Goal: Information Seeking & Learning: Learn about a topic

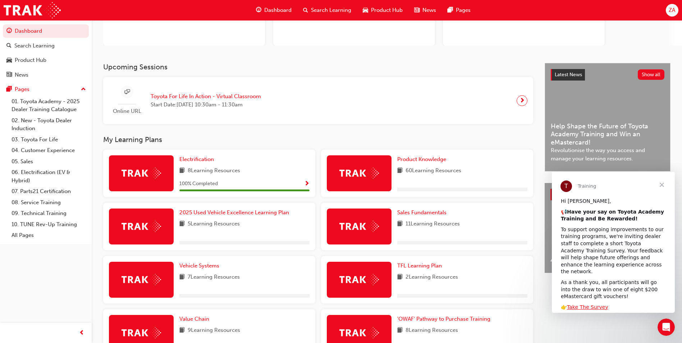
scroll to position [72, 0]
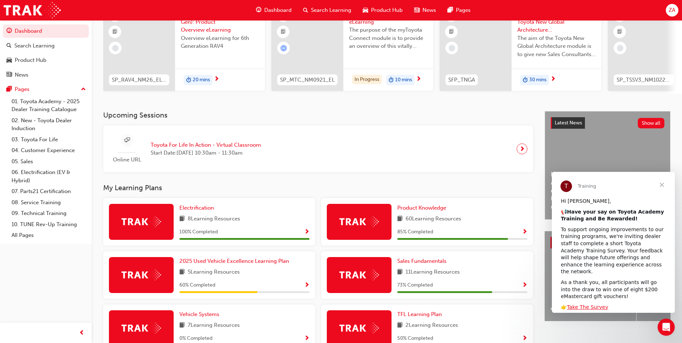
click at [662, 185] on span "Close" at bounding box center [662, 185] width 26 height 26
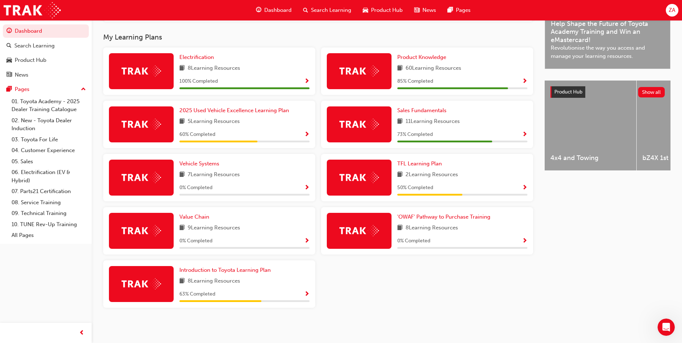
scroll to position [225, 0]
click at [419, 165] on span "TFL Learning Plan" at bounding box center [419, 163] width 45 height 6
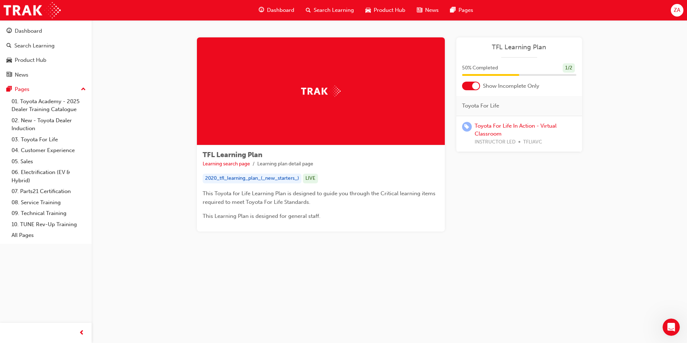
click at [269, 13] on span "Dashboard" at bounding box center [280, 10] width 27 height 8
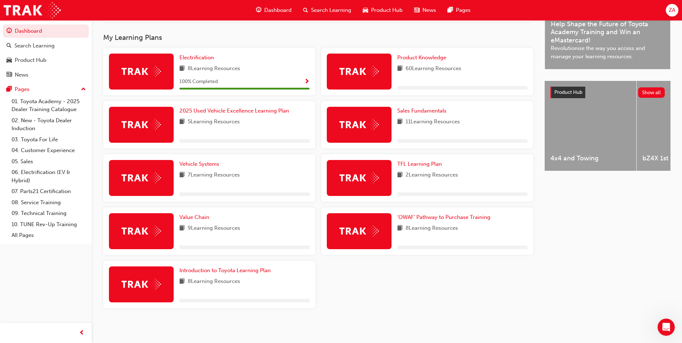
scroll to position [225, 0]
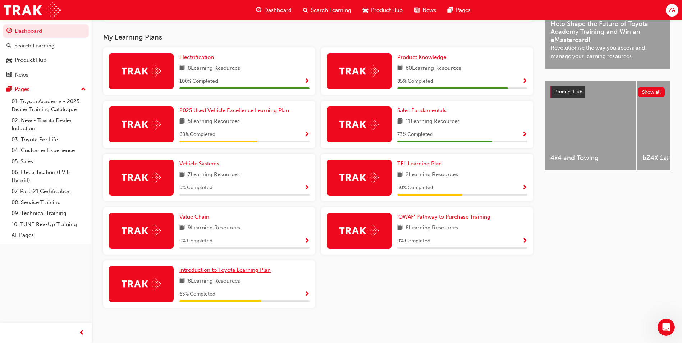
click at [213, 274] on link "Introduction to Toyota Learning Plan" at bounding box center [226, 270] width 94 height 8
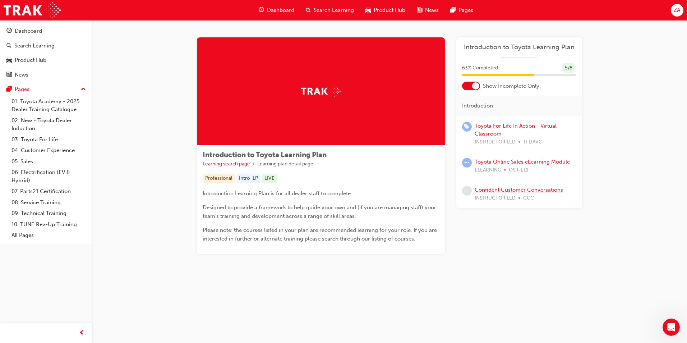
click at [535, 189] on link "Confident Customer Conversations" at bounding box center [519, 190] width 88 height 6
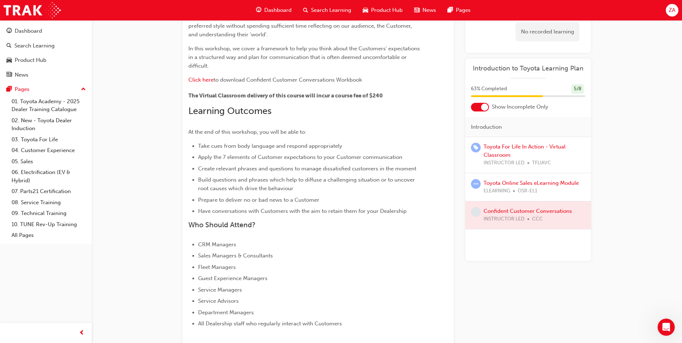
scroll to position [117, 0]
click at [538, 184] on link "Toyota Online Sales eLearning Module" at bounding box center [531, 183] width 95 height 6
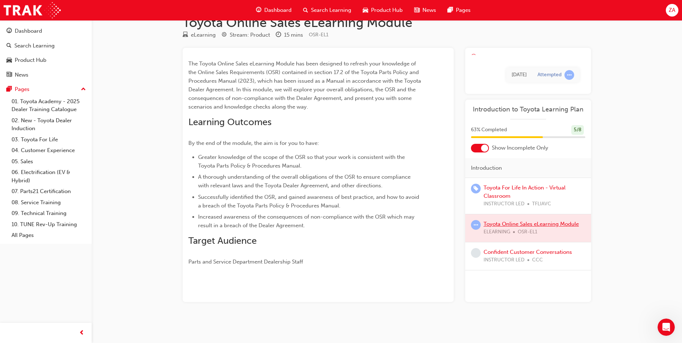
scroll to position [27, 0]
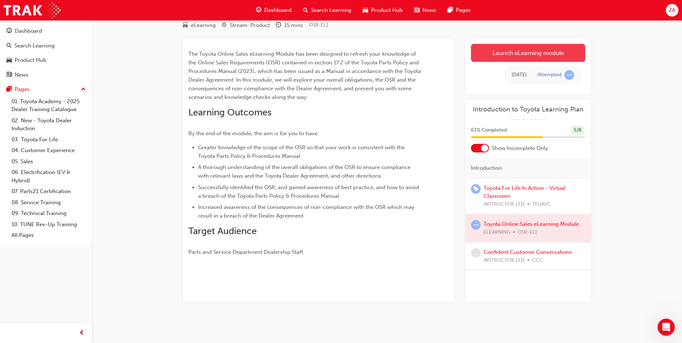
click at [495, 45] on link "Launch eLearning module" at bounding box center [528, 53] width 114 height 18
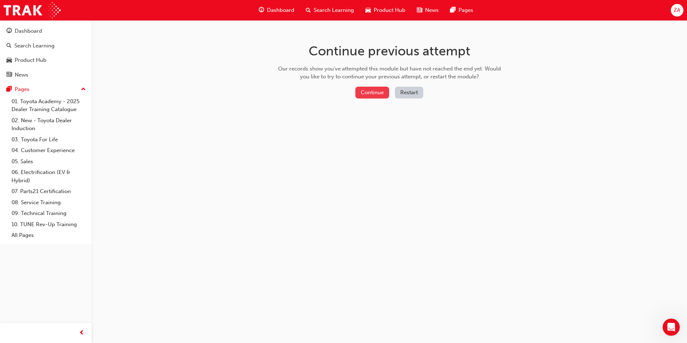
click at [361, 93] on button "Continue" at bounding box center [373, 93] width 34 height 12
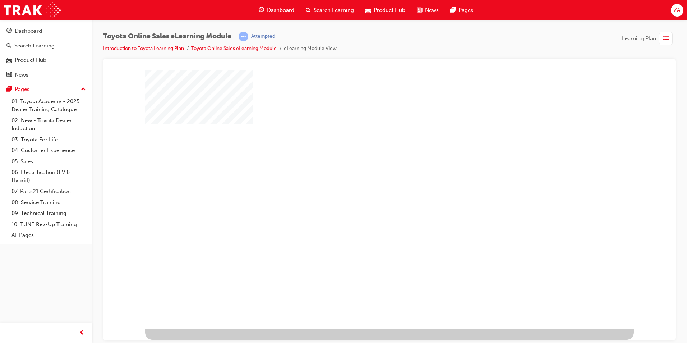
click at [363, 164] on div at bounding box center [389, 199] width 489 height 259
click at [369, 178] on div "play" at bounding box center [369, 178] width 0 height 0
